Goal: Task Accomplishment & Management: Use online tool/utility

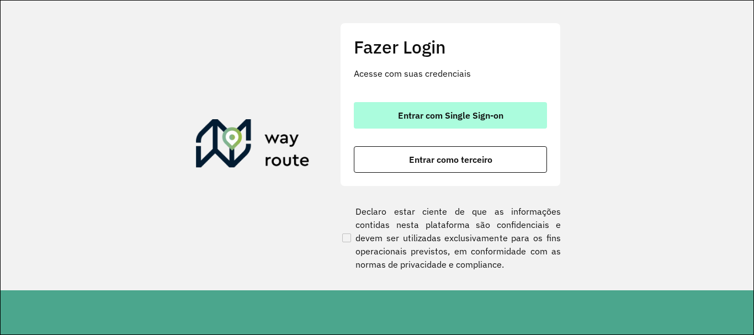
click at [404, 105] on button "Entrar com Single Sign-on" at bounding box center [450, 115] width 193 height 26
click at [439, 111] on span "Entrar com Single Sign-on" at bounding box center [450, 115] width 105 height 9
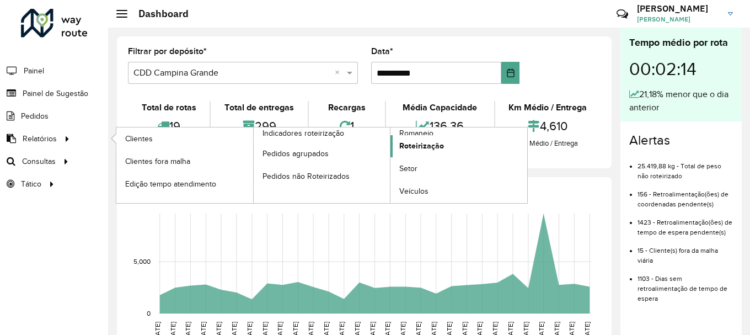
click at [413, 147] on span "Roteirização" at bounding box center [421, 146] width 45 height 12
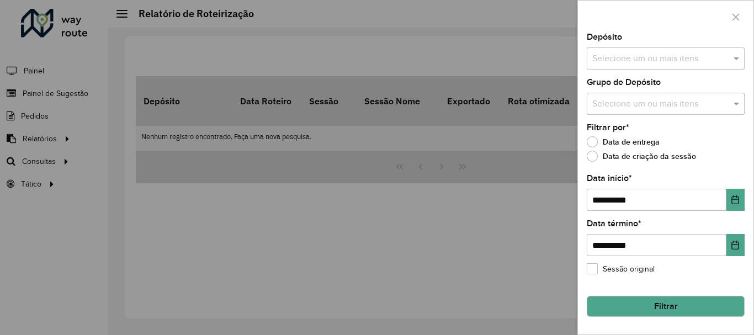
click at [1, 124] on div at bounding box center [377, 167] width 754 height 335
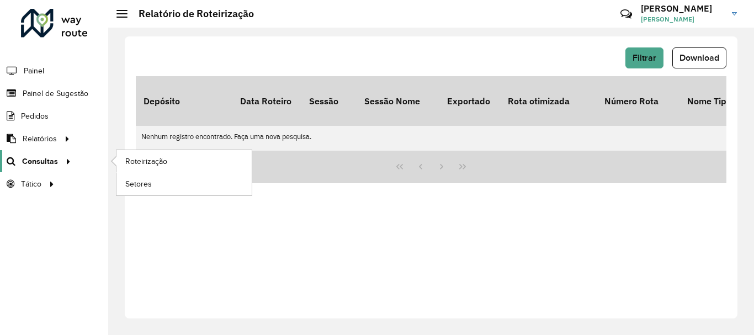
drag, startPoint x: 35, startPoint y: 157, endPoint x: 38, endPoint y: 151, distance: 6.5
click at [35, 156] on span "Consultas" at bounding box center [40, 162] width 36 height 12
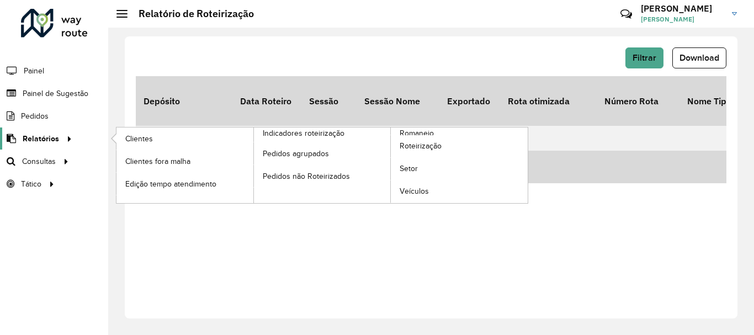
click at [48, 135] on span "Relatórios" at bounding box center [41, 139] width 36 height 12
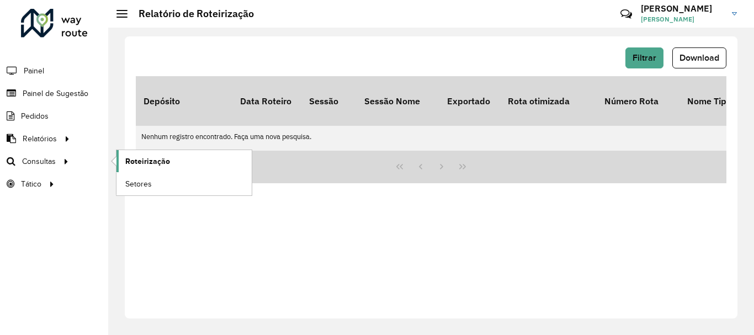
click at [177, 163] on link "Roteirização" at bounding box center [183, 161] width 135 height 22
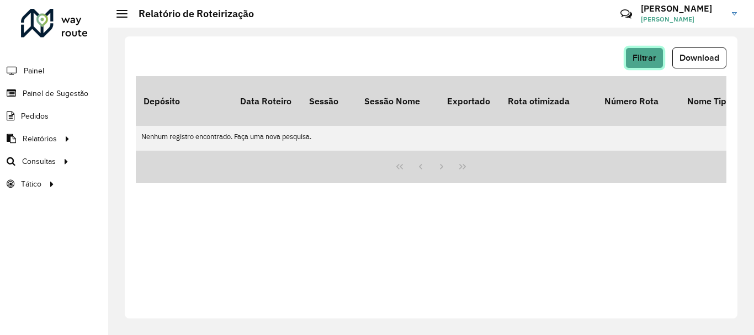
click at [641, 57] on span "Filtrar" at bounding box center [644, 57] width 24 height 9
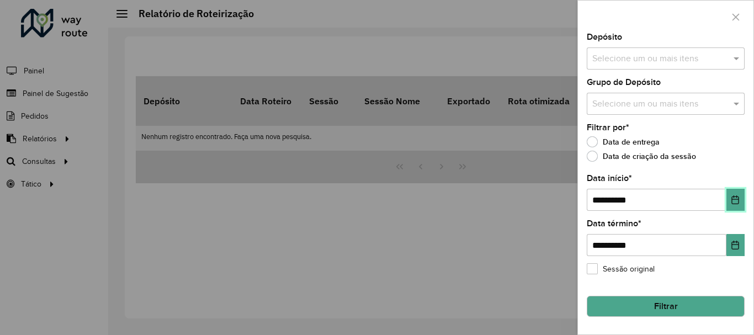
click at [733, 195] on icon "Choose Date" at bounding box center [734, 199] width 9 height 9
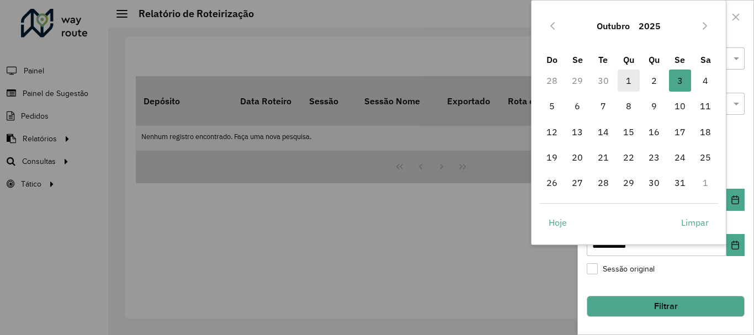
click at [626, 79] on span "1" at bounding box center [628, 81] width 22 height 22
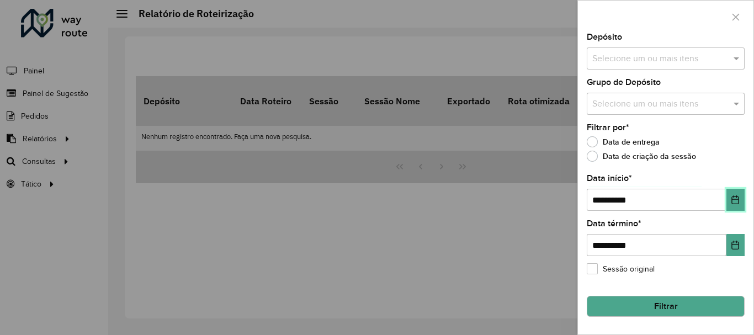
click at [732, 194] on button "Choose Date" at bounding box center [735, 200] width 18 height 22
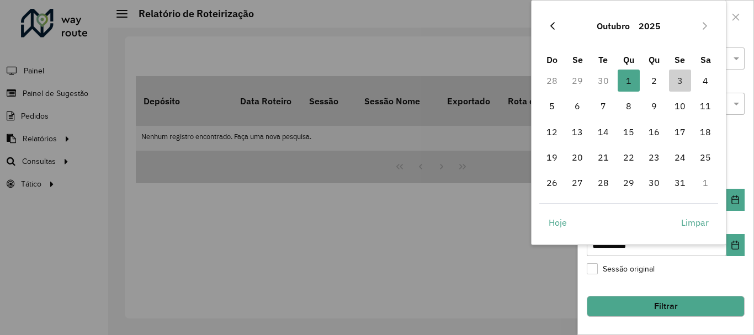
click at [554, 22] on icon "Previous Month" at bounding box center [552, 26] width 4 height 8
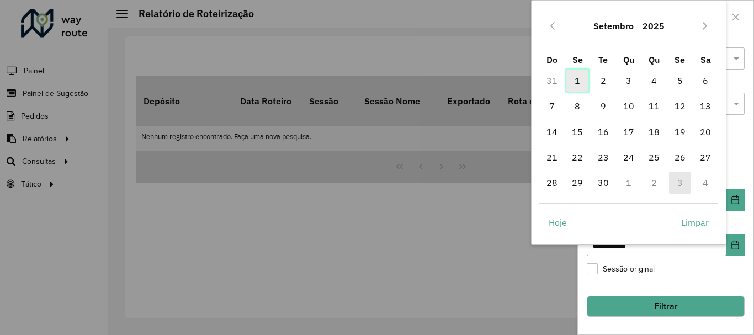
click at [573, 80] on span "1" at bounding box center [577, 81] width 22 height 22
type input "**********"
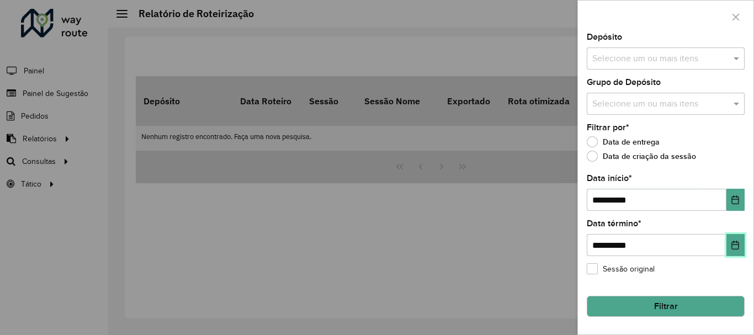
click at [743, 242] on button "Choose Date" at bounding box center [735, 245] width 18 height 22
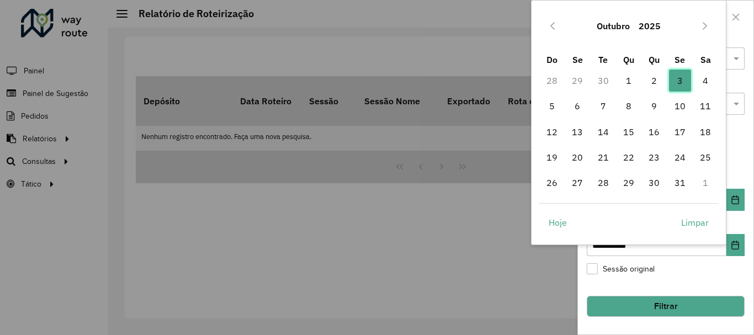
click at [682, 79] on span "3" at bounding box center [680, 81] width 22 height 22
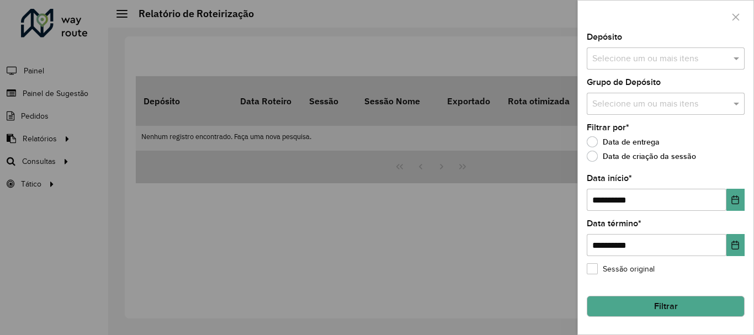
click at [676, 302] on button "Filtrar" at bounding box center [665, 306] width 158 height 21
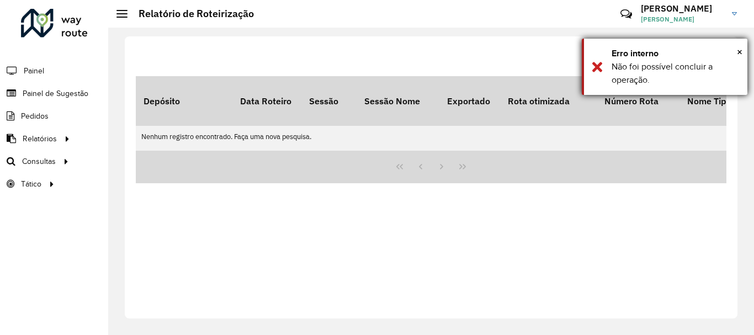
click at [734, 57] on div "Erro interno" at bounding box center [674, 53] width 127 height 13
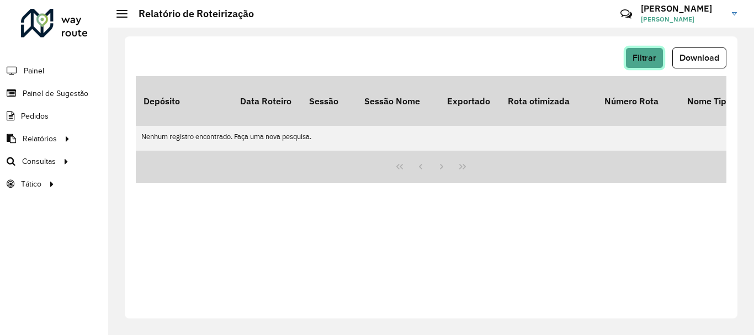
click at [634, 62] on span "Filtrar" at bounding box center [644, 57] width 24 height 9
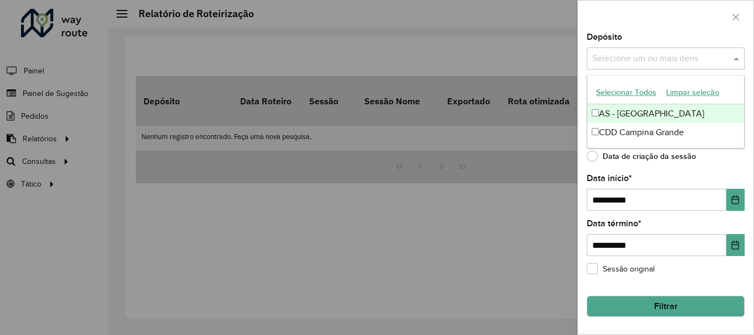
click at [652, 58] on input "text" at bounding box center [659, 58] width 141 height 13
click at [634, 128] on div "CDD Campina Grande" at bounding box center [665, 132] width 157 height 19
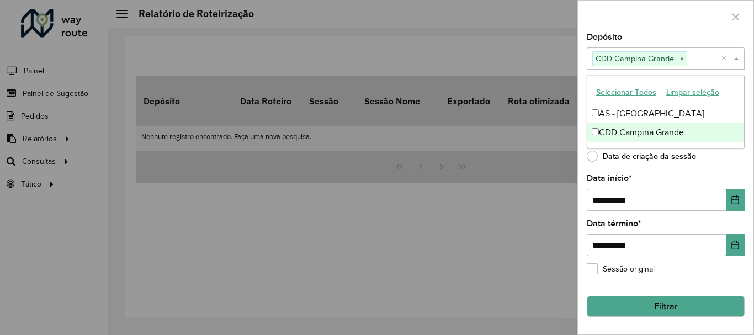
click at [665, 304] on button "Filtrar" at bounding box center [665, 306] width 158 height 21
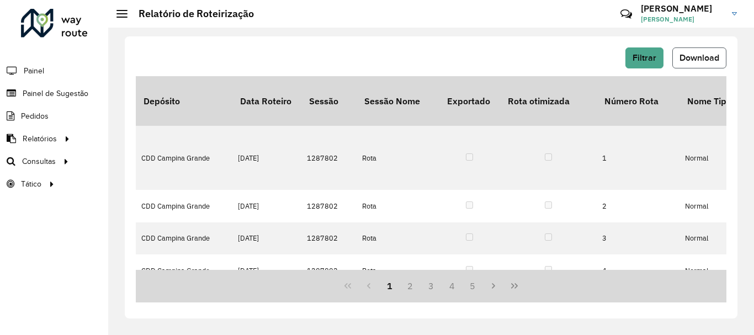
click at [702, 57] on span "Download" at bounding box center [699, 57] width 40 height 9
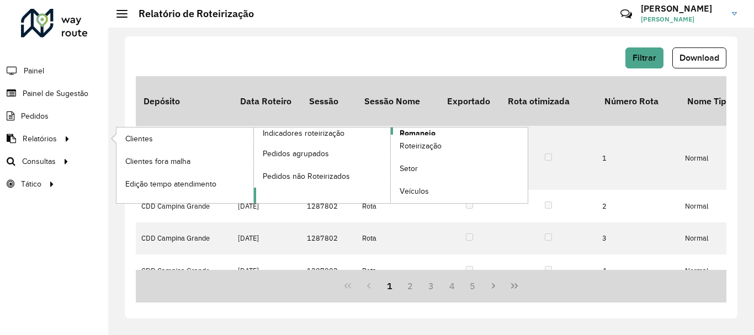
click at [422, 134] on span "Romaneio" at bounding box center [417, 133] width 36 height 12
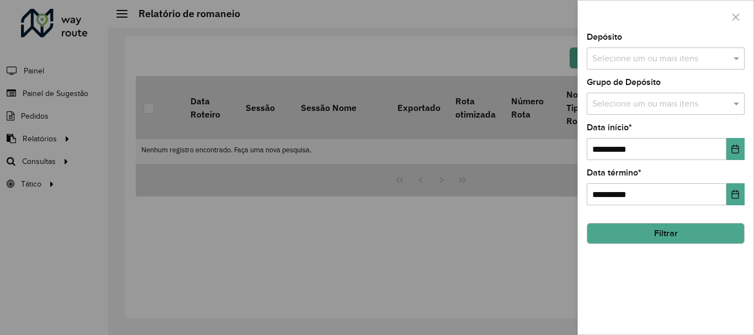
click at [745, 148] on div "**********" at bounding box center [665, 183] width 175 height 301
click at [742, 147] on button "Choose Date" at bounding box center [735, 149] width 18 height 22
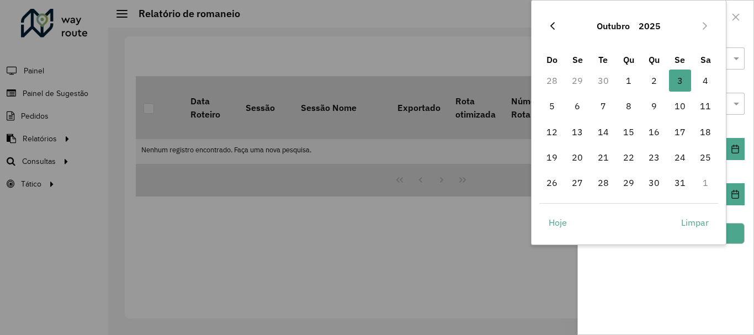
click at [556, 28] on icon "Previous Month" at bounding box center [552, 26] width 9 height 9
click at [575, 82] on span "1" at bounding box center [577, 81] width 22 height 22
type input "**********"
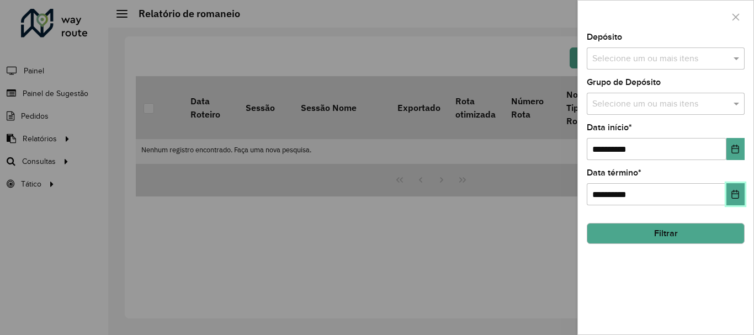
click at [735, 200] on button "Choose Date" at bounding box center [735, 194] width 18 height 22
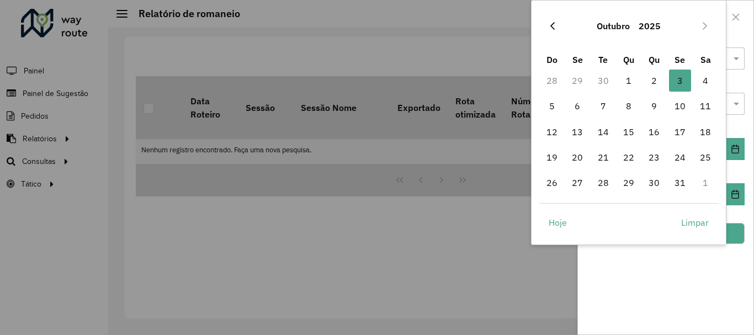
click at [558, 26] on button "Previous Month" at bounding box center [552, 26] width 18 height 18
click at [605, 184] on span "30" at bounding box center [603, 183] width 22 height 22
type input "**********"
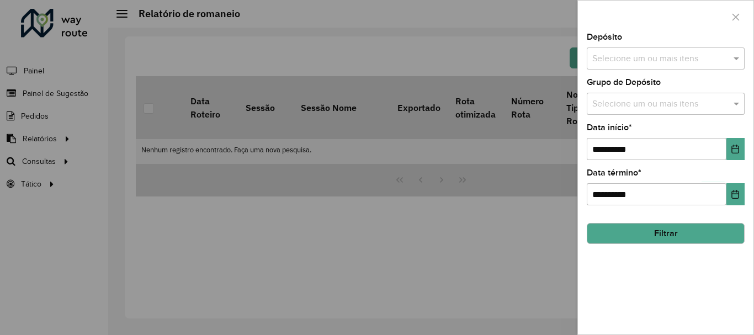
click at [723, 235] on button "Filtrar" at bounding box center [665, 233] width 158 height 21
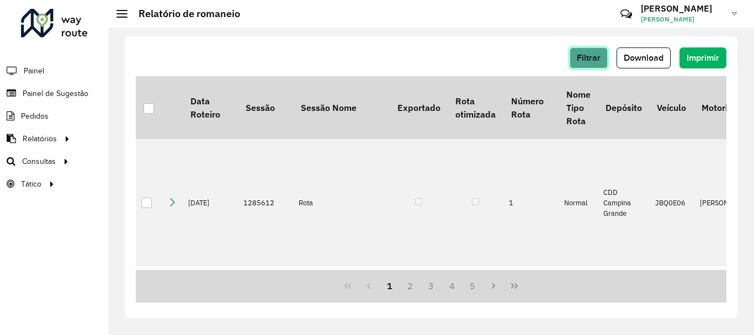
click at [597, 58] on span "Filtrar" at bounding box center [589, 57] width 24 height 9
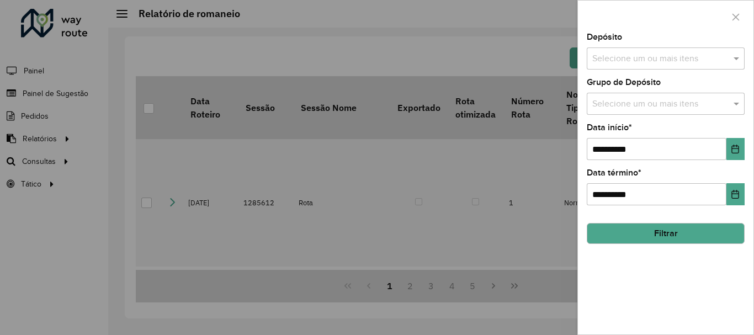
click at [482, 36] on div at bounding box center [377, 167] width 754 height 335
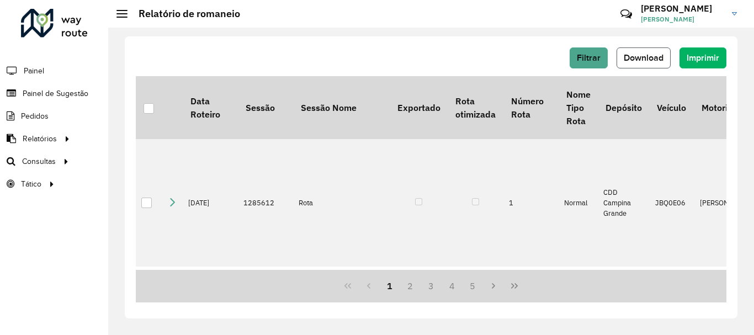
click at [658, 62] on button "Download" at bounding box center [643, 57] width 54 height 21
click at [594, 62] on span "Filtrar" at bounding box center [589, 57] width 24 height 9
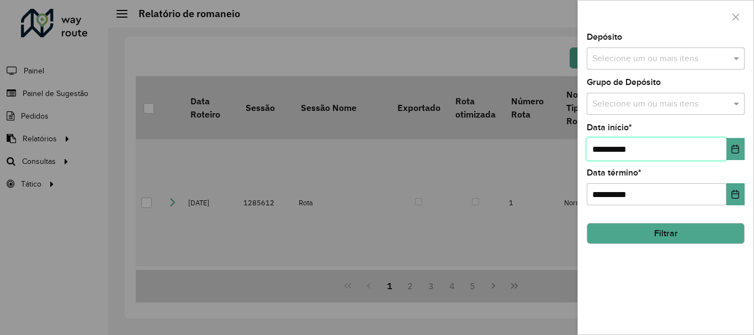
click at [723, 142] on input "**********" at bounding box center [656, 149] width 140 height 22
click at [729, 152] on button "Choose Date" at bounding box center [735, 149] width 18 height 22
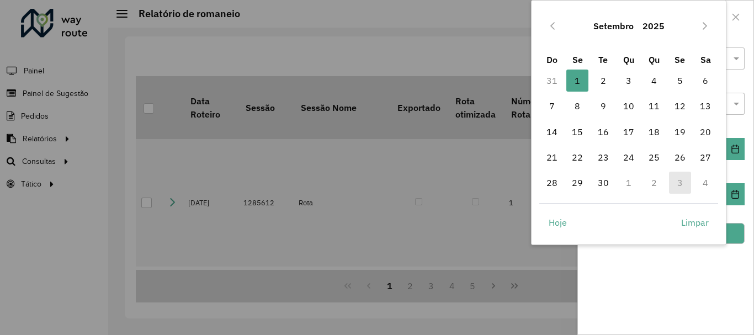
click at [616, 183] on td "1" at bounding box center [628, 182] width 25 height 25
click at [627, 183] on td "1" at bounding box center [628, 182] width 25 height 25
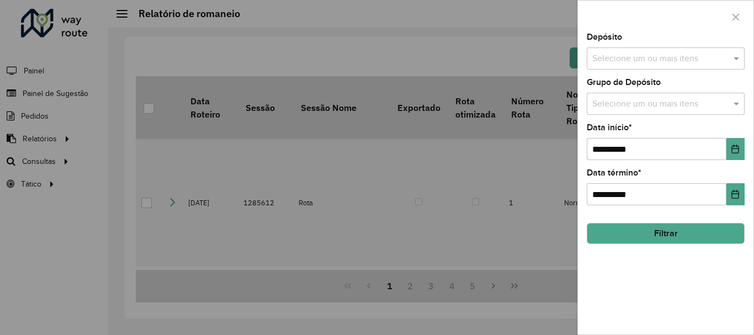
click at [747, 90] on div "**********" at bounding box center [665, 183] width 175 height 301
click at [737, 191] on icon "Choose Date" at bounding box center [734, 194] width 9 height 9
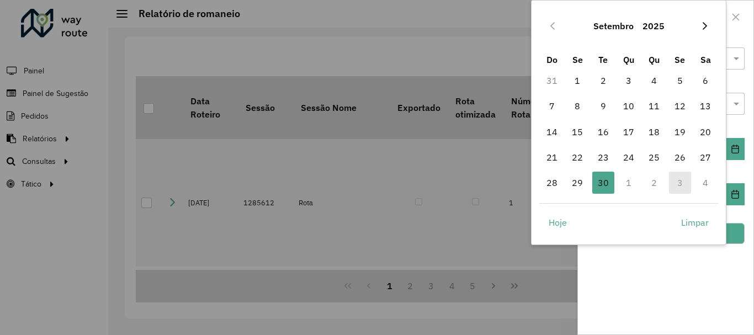
click at [709, 33] on button "Next Month" at bounding box center [705, 26] width 18 height 18
click at [685, 78] on span "3" at bounding box center [680, 81] width 22 height 22
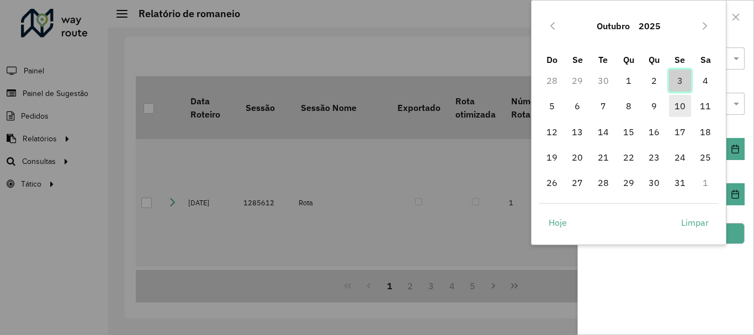
type input "**********"
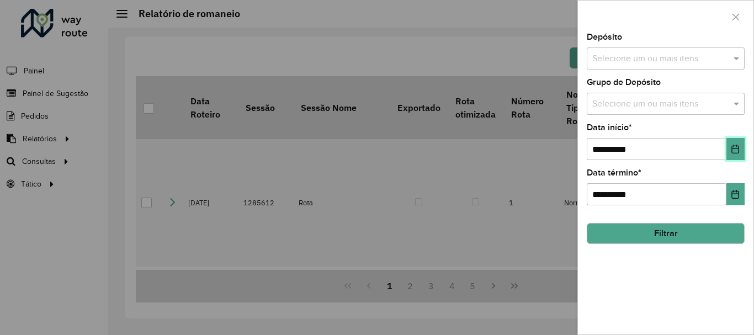
click at [730, 148] on icon "Choose Date" at bounding box center [734, 149] width 9 height 9
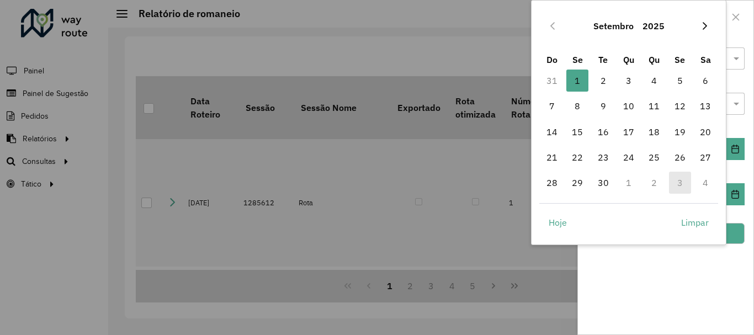
click at [702, 25] on icon "Next Month" at bounding box center [704, 26] width 9 height 9
click at [639, 79] on span "1" at bounding box center [628, 81] width 22 height 22
type input "**********"
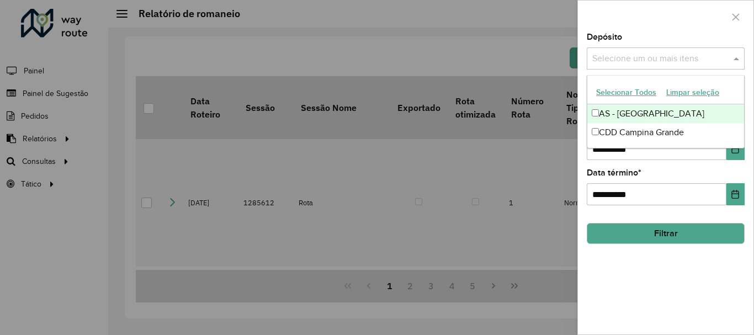
click at [658, 61] on input "text" at bounding box center [659, 58] width 141 height 13
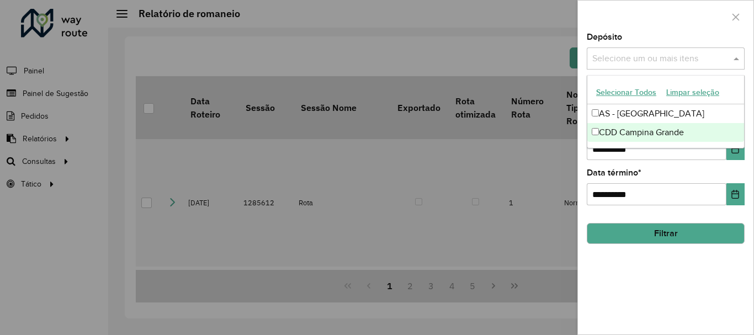
click at [643, 134] on div "CDD Campina Grande" at bounding box center [665, 132] width 157 height 19
click at [687, 234] on button "Filtrar" at bounding box center [665, 233] width 158 height 21
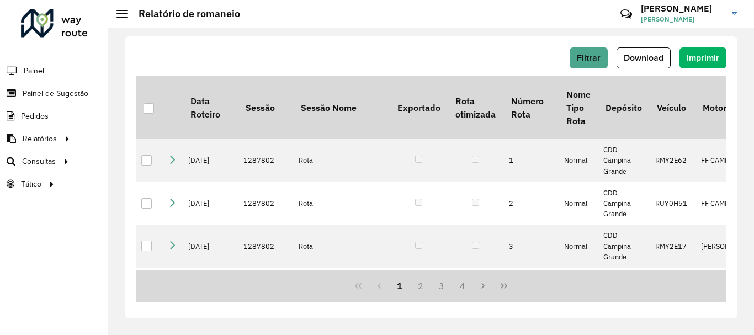
click at [653, 57] on span "Download" at bounding box center [643, 57] width 40 height 9
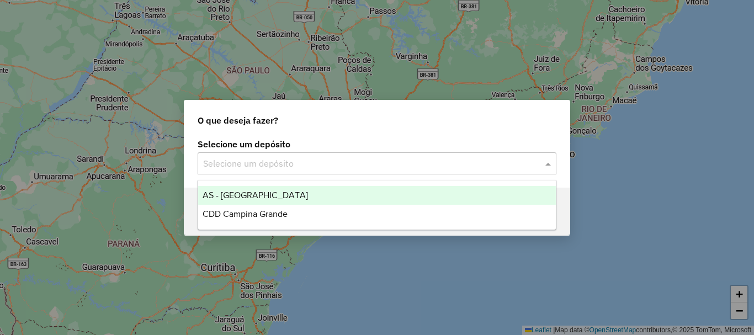
click at [279, 158] on input "text" at bounding box center [365, 163] width 325 height 13
click at [274, 219] on div "CDD Campina Grande" at bounding box center [376, 214] width 357 height 19
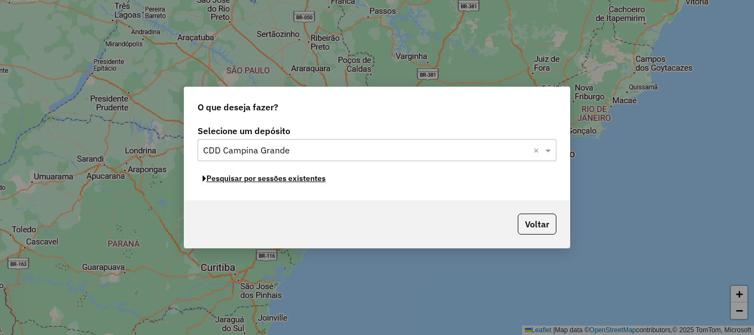
click at [317, 182] on button "Pesquisar por sessões existentes" at bounding box center [264, 178] width 133 height 17
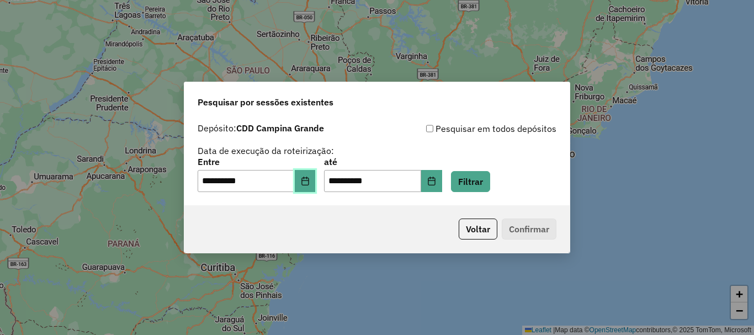
click at [306, 183] on button "Choose Date" at bounding box center [305, 181] width 21 height 22
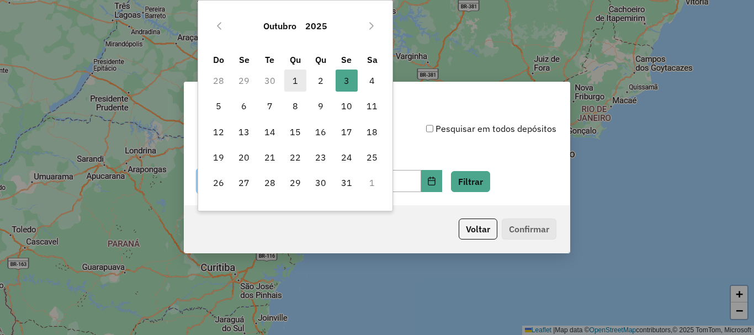
click at [294, 77] on span "1" at bounding box center [295, 81] width 22 height 22
type input "**********"
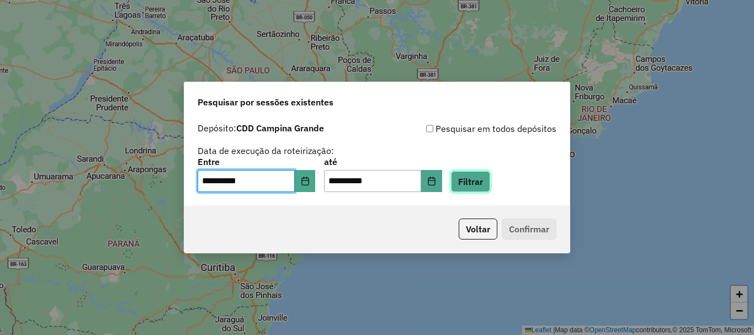
click at [476, 183] on button "Filtrar" at bounding box center [470, 181] width 39 height 21
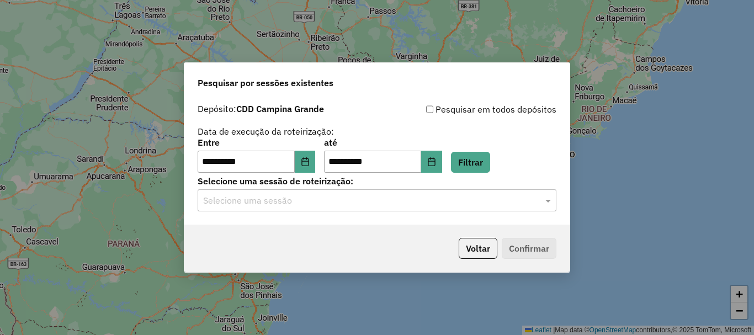
click at [284, 203] on input "text" at bounding box center [365, 200] width 325 height 13
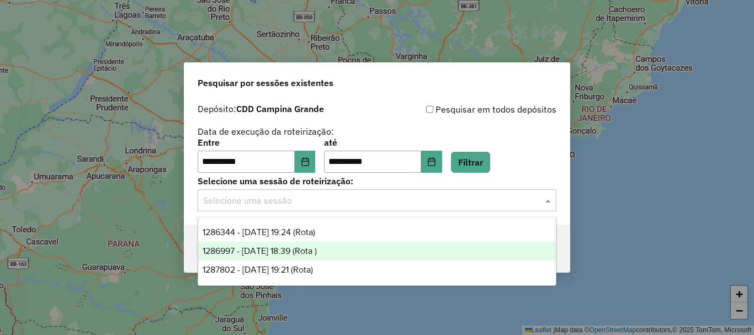
click at [274, 255] on div "1286997 - 02/10/2025 18:39 (Rota )" at bounding box center [376, 251] width 357 height 19
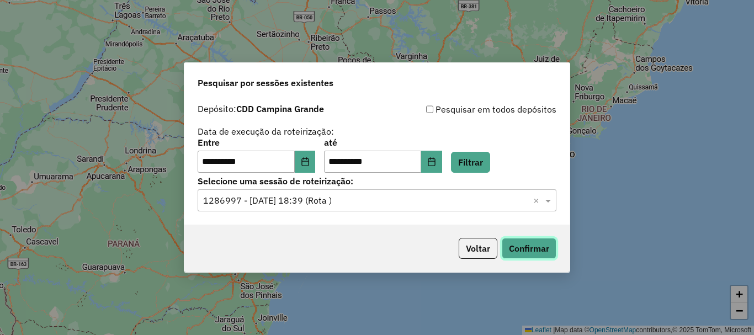
click at [537, 253] on button "Confirmar" at bounding box center [528, 248] width 55 height 21
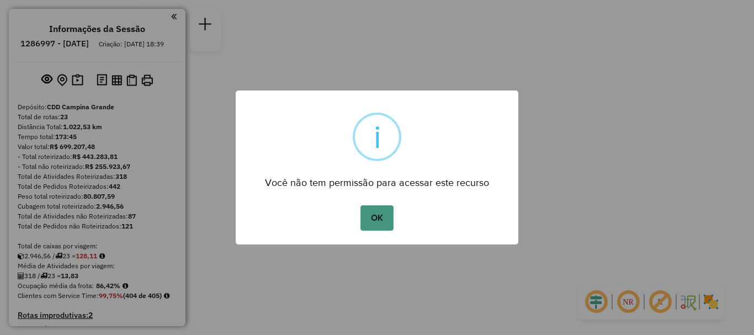
click at [380, 215] on button "OK" at bounding box center [376, 217] width 33 height 25
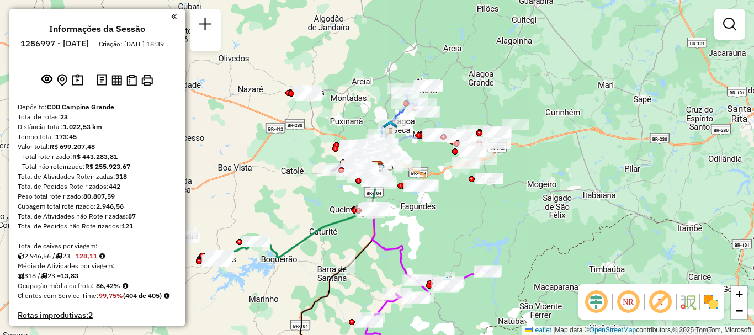
click at [621, 308] on em at bounding box center [628, 302] width 26 height 26
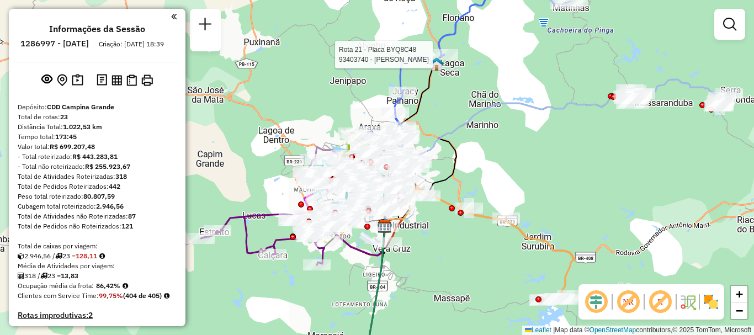
select select "**********"
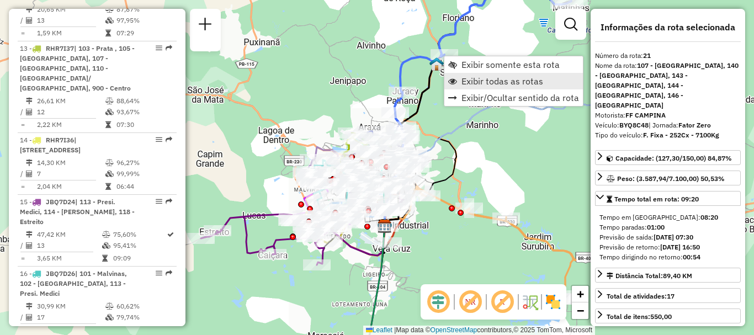
scroll to position [1909, 0]
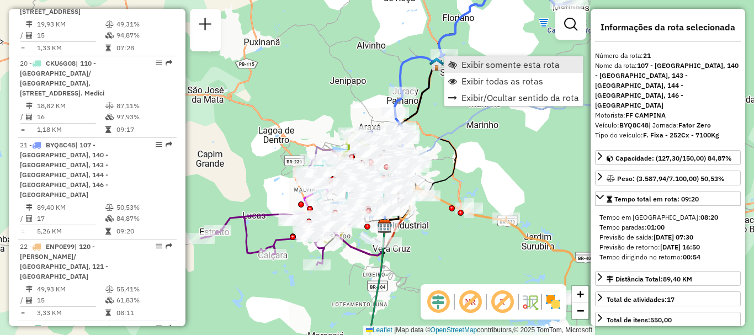
click at [479, 64] on span "Exibir somente esta rota" at bounding box center [510, 64] width 98 height 9
